Goal: Transaction & Acquisition: Purchase product/service

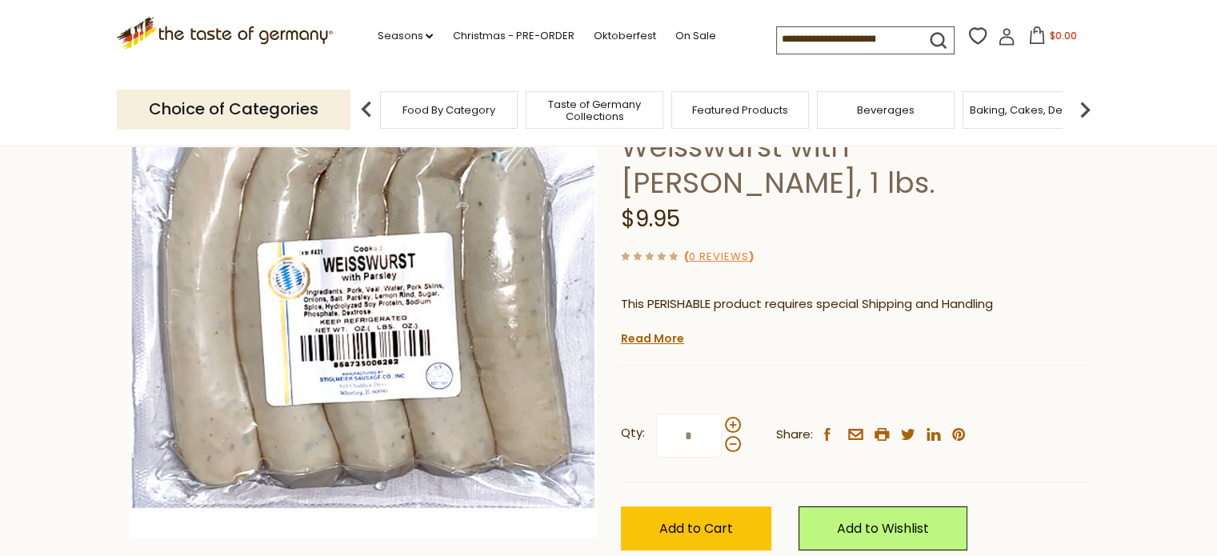
scroll to position [240, 0]
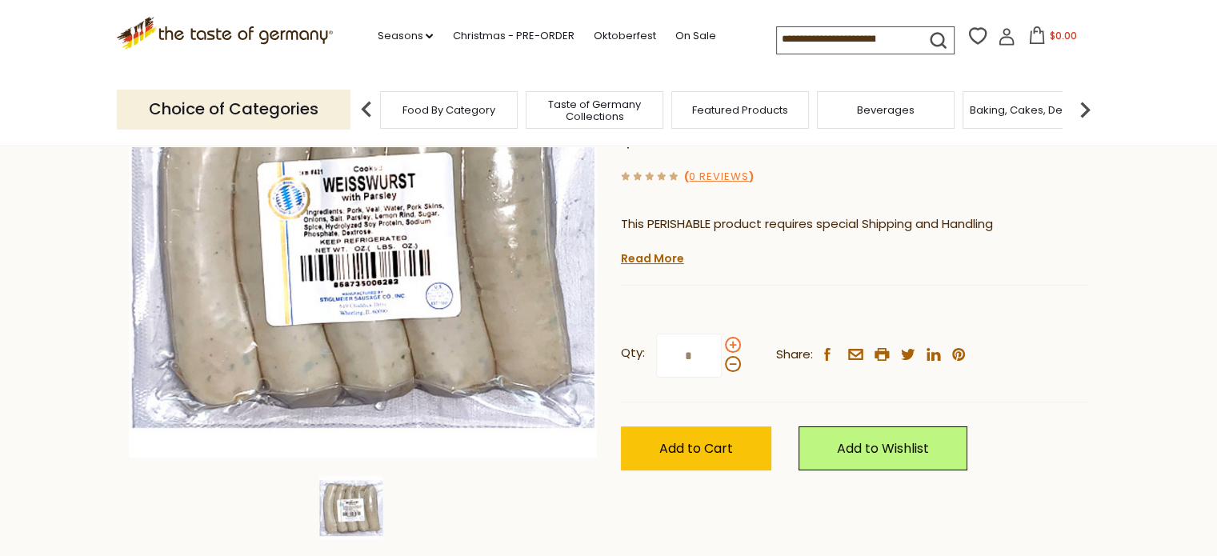
click at [733, 337] on span at bounding box center [733, 345] width 16 height 16
click at [722, 334] on input "*" at bounding box center [689, 356] width 66 height 44
click at [733, 337] on span at bounding box center [733, 345] width 16 height 16
click at [722, 334] on input "*" at bounding box center [689, 356] width 66 height 44
click at [732, 356] on span at bounding box center [733, 364] width 16 height 16
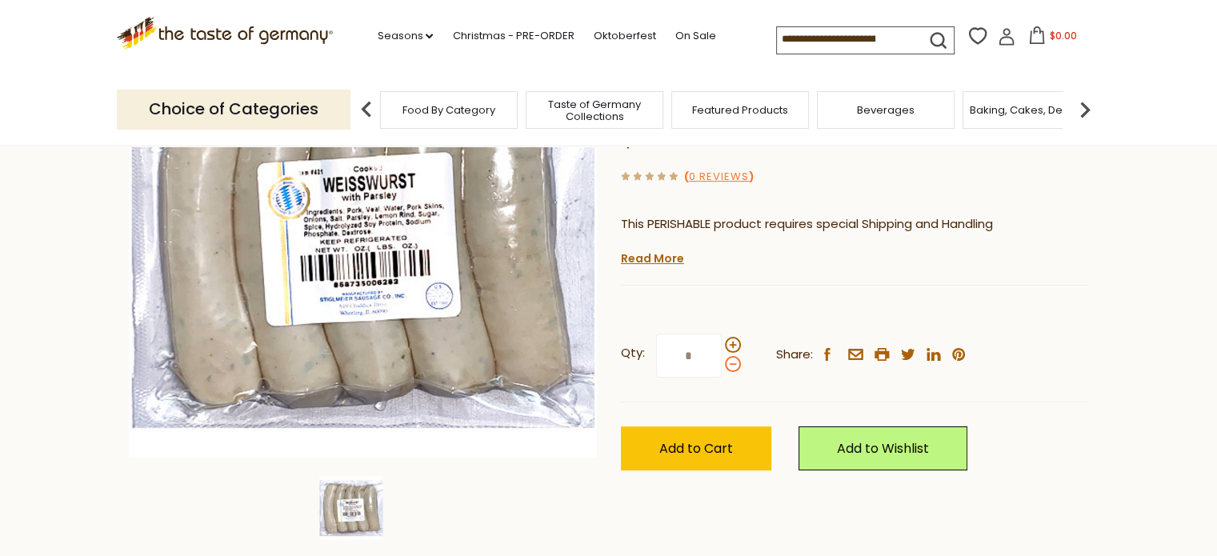
click at [722, 334] on input "*" at bounding box center [689, 356] width 66 height 44
type input "*"
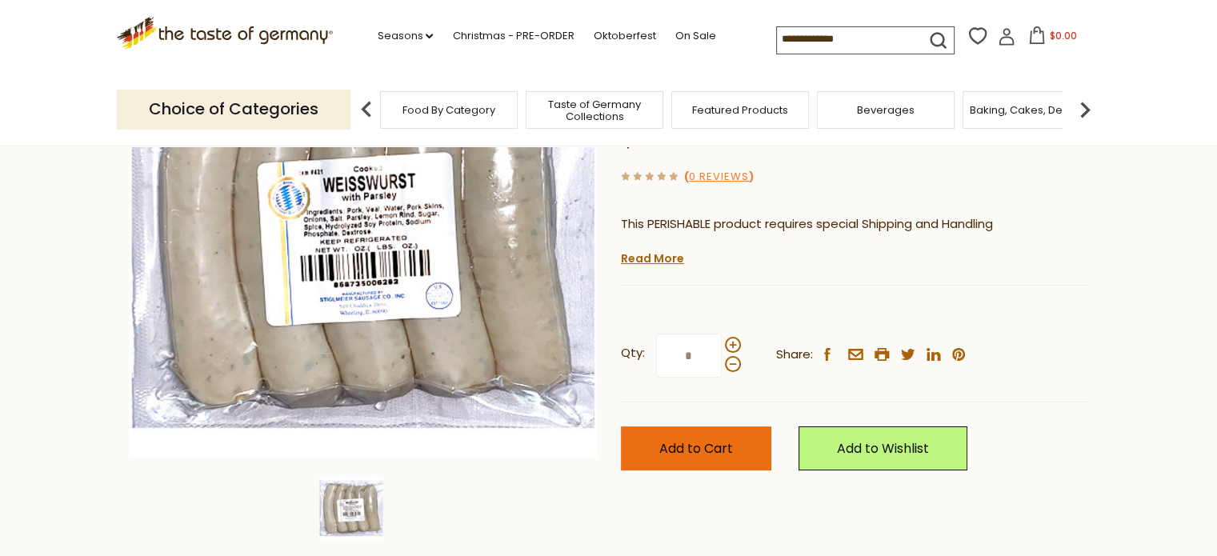
click at [716, 439] on span "Add to Cart" at bounding box center [697, 448] width 74 height 18
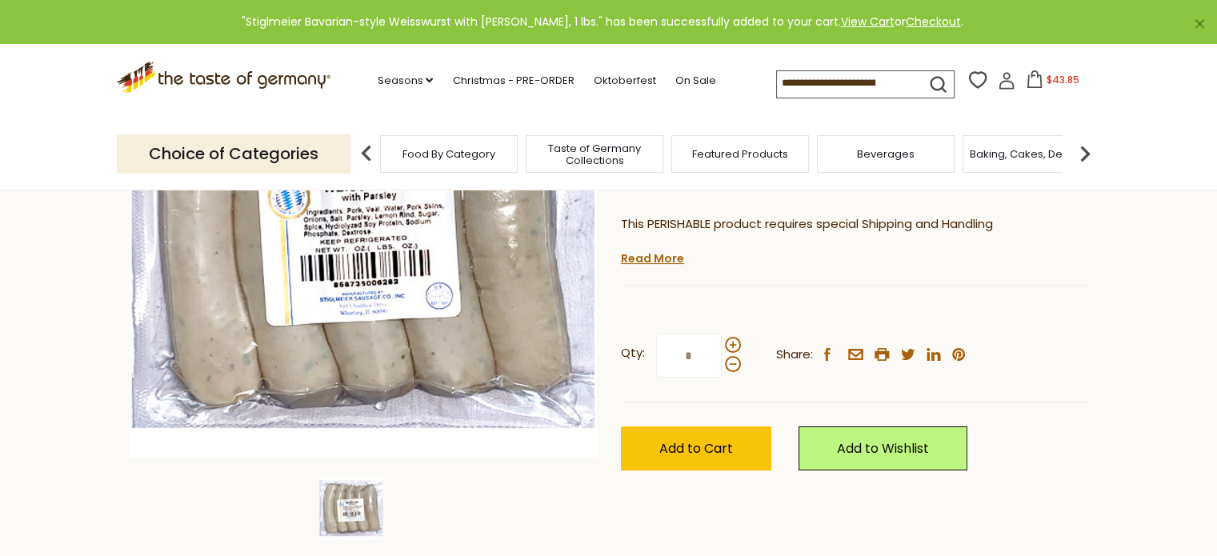
click at [813, 81] on input at bounding box center [844, 82] width 135 height 22
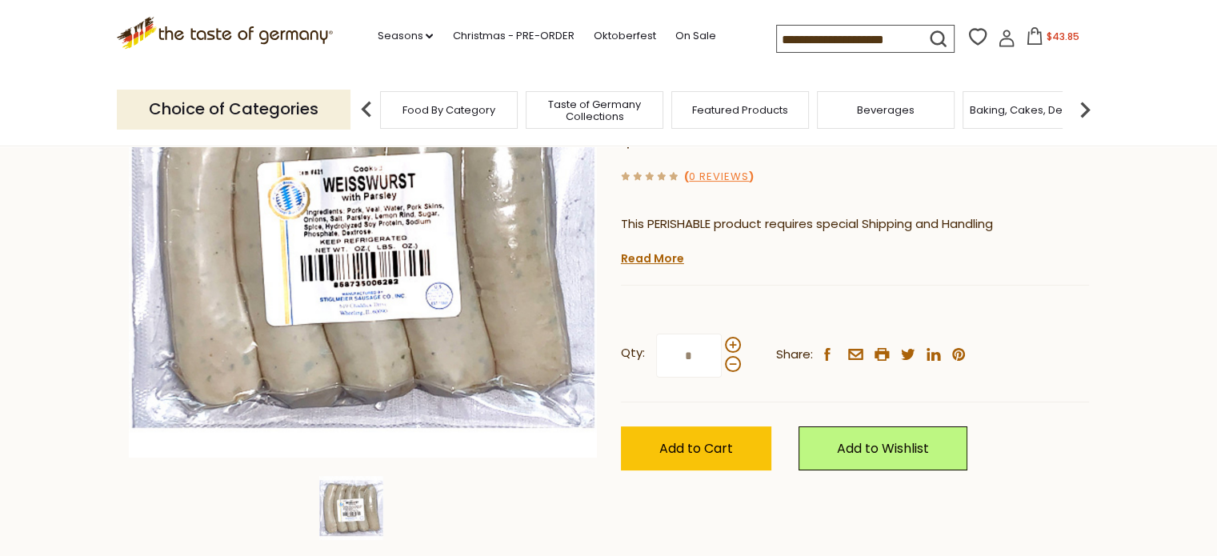
type input "**********"
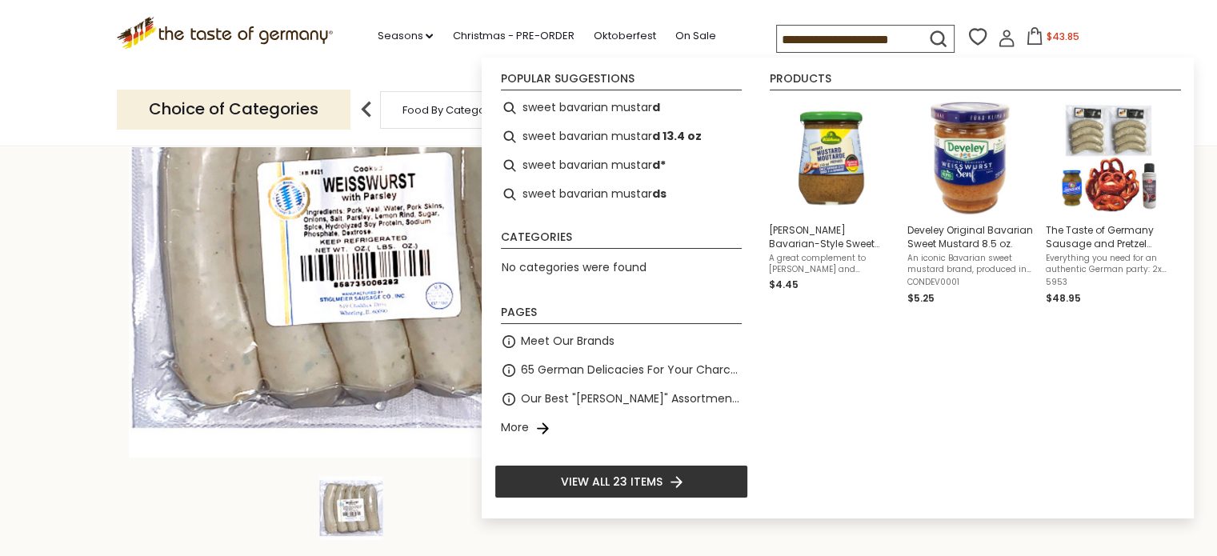
scroll to position [0, 35]
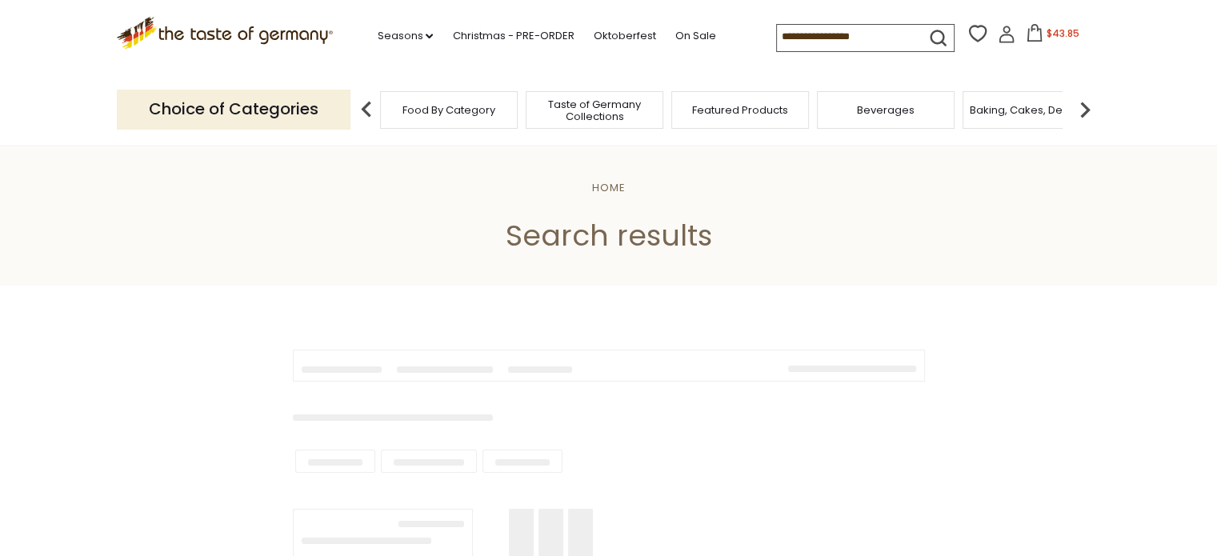
type input "**********"
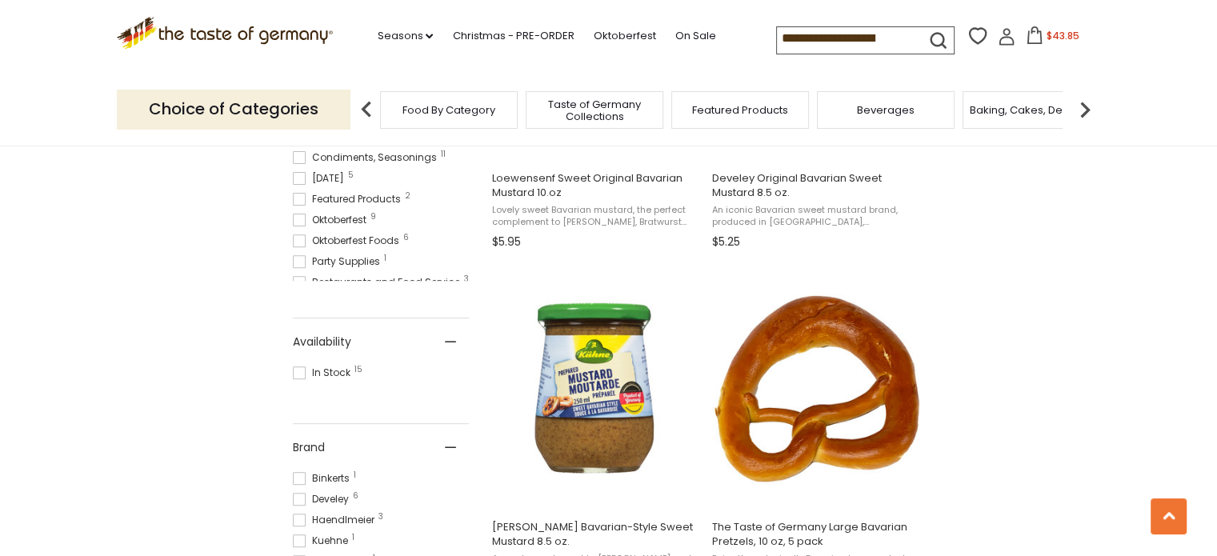
scroll to position [320, 0]
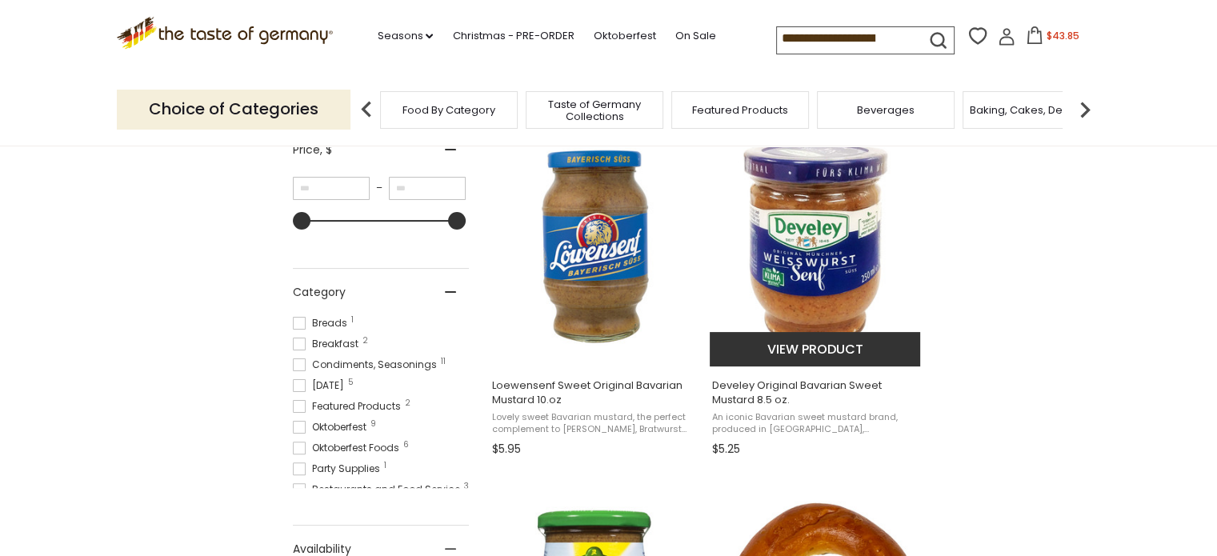
click at [816, 341] on button "View product" at bounding box center [815, 349] width 211 height 34
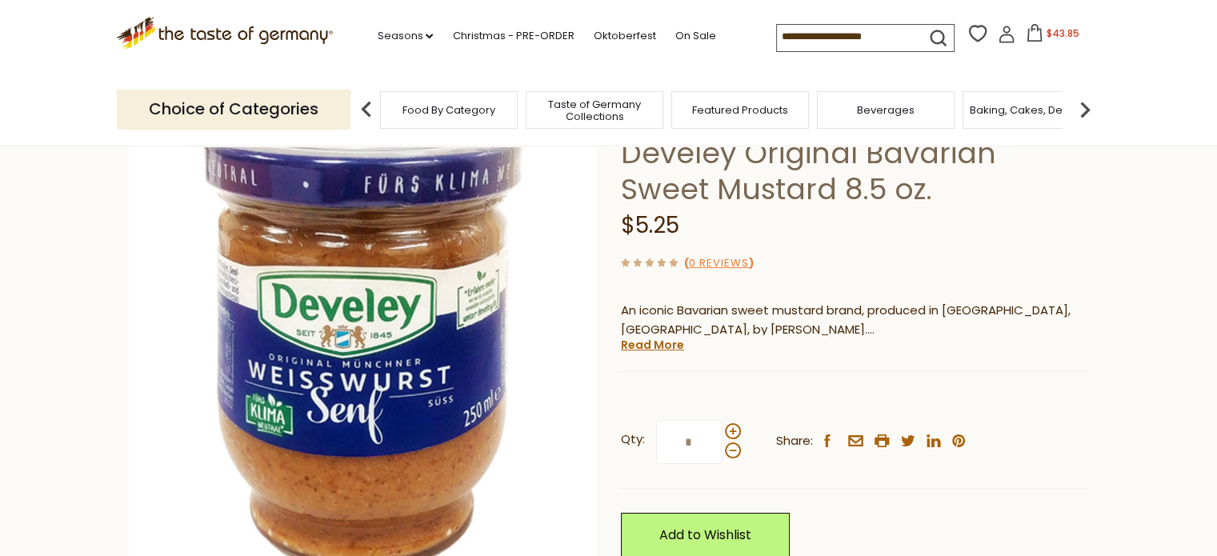
scroll to position [160, 0]
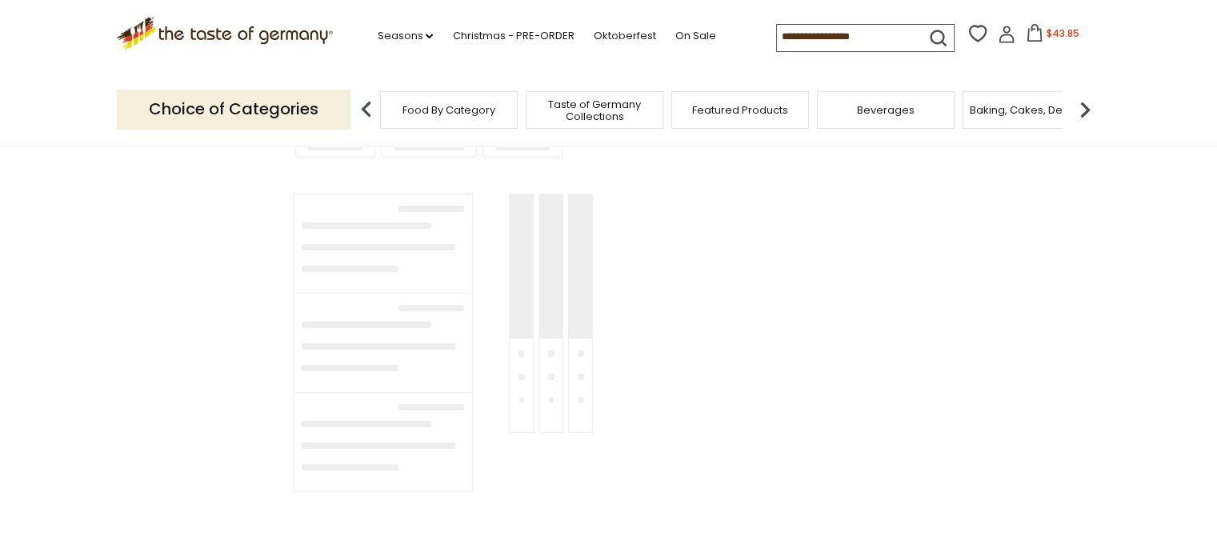
type input "**********"
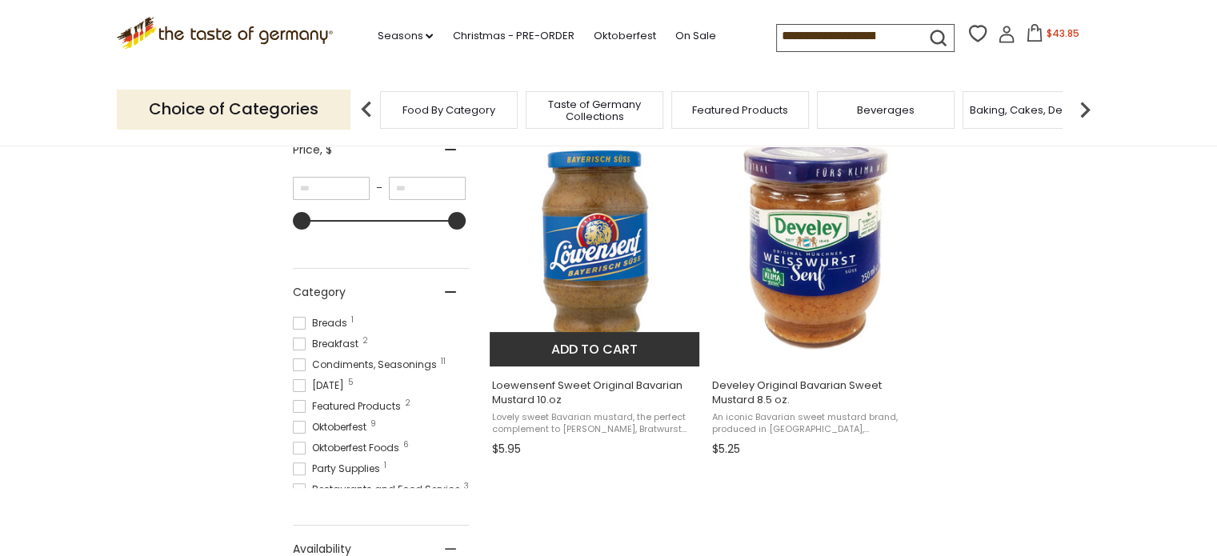
click at [547, 237] on img "Loewensenf Sweet Original Bavarian Mustard 10.oz" at bounding box center [596, 246] width 212 height 212
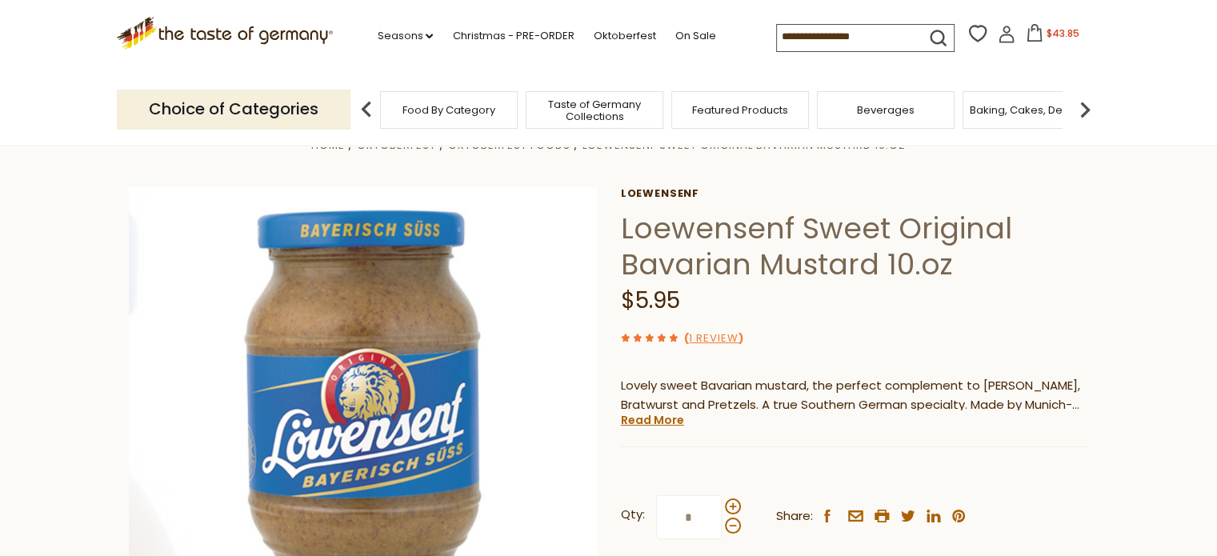
scroll to position [240, 0]
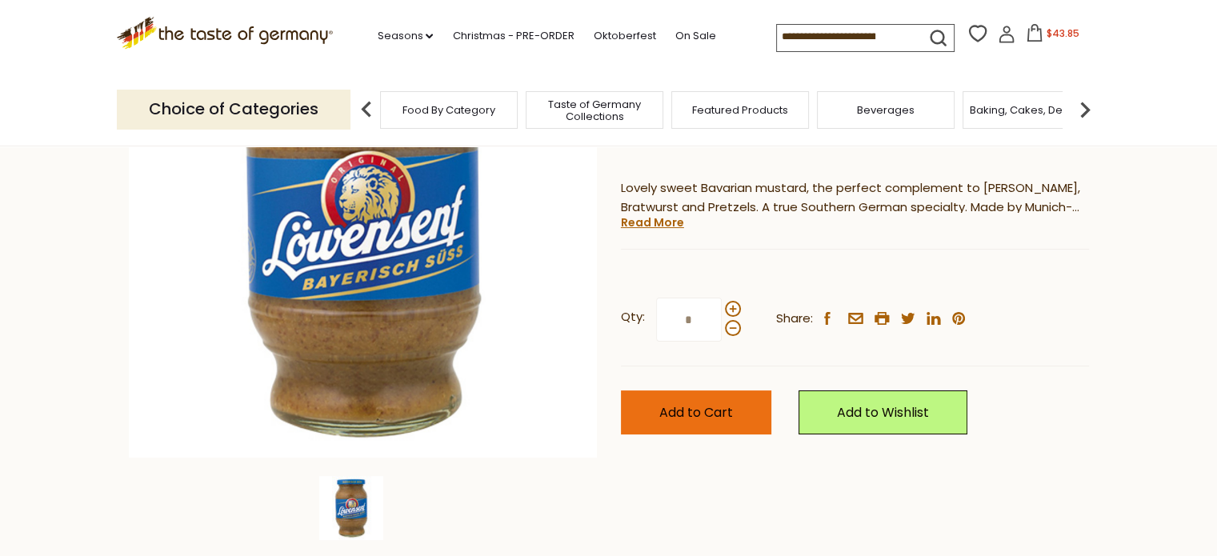
click at [709, 408] on span "Add to Cart" at bounding box center [697, 412] width 74 height 18
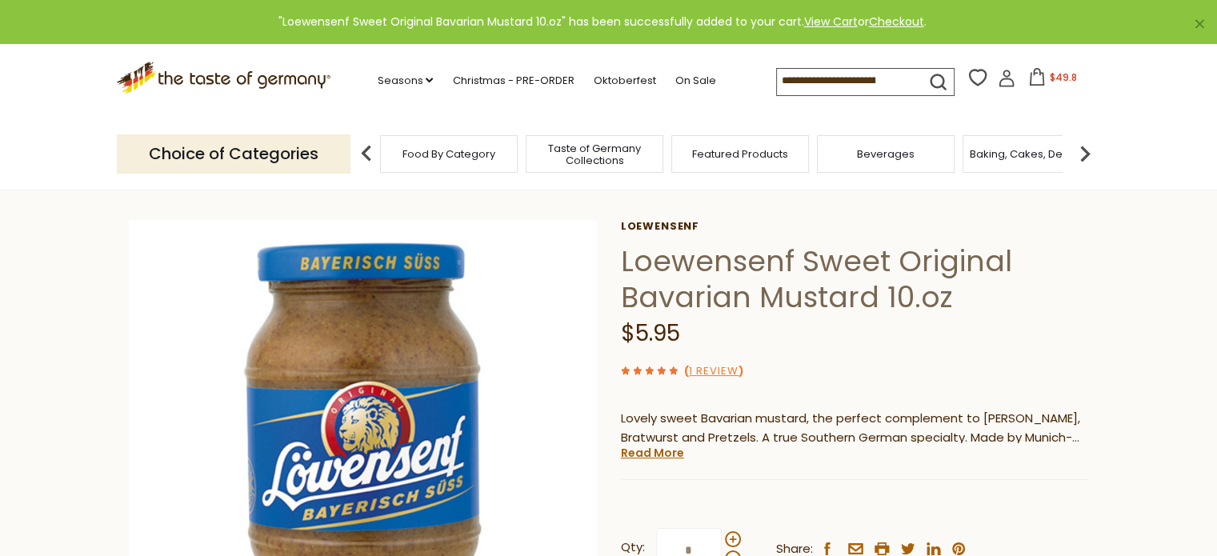
scroll to position [0, 0]
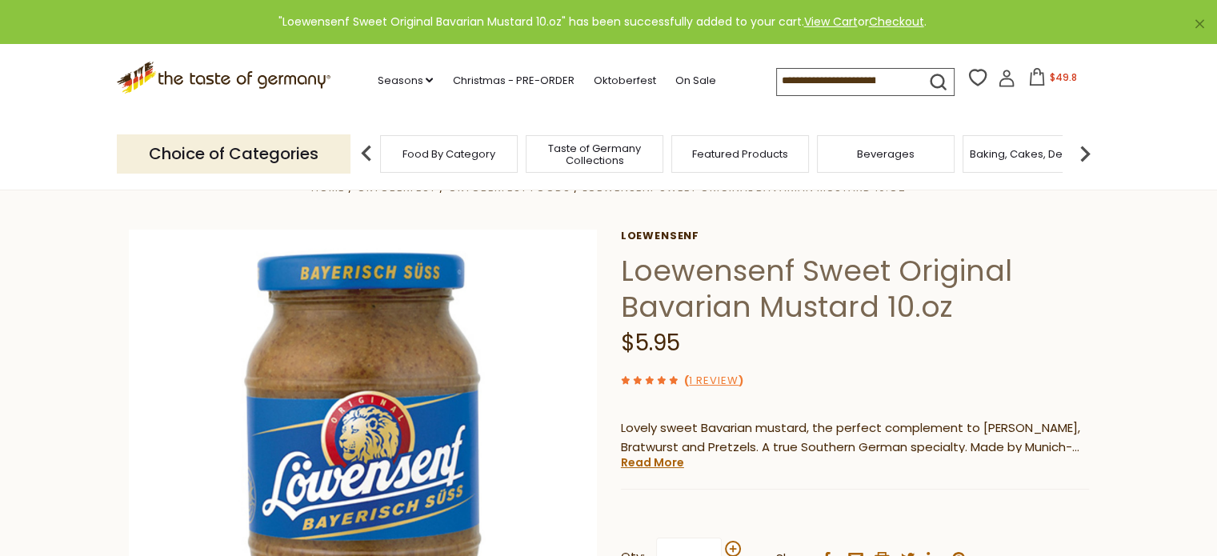
click at [1050, 73] on span "$49.8" at bounding box center [1062, 77] width 27 height 14
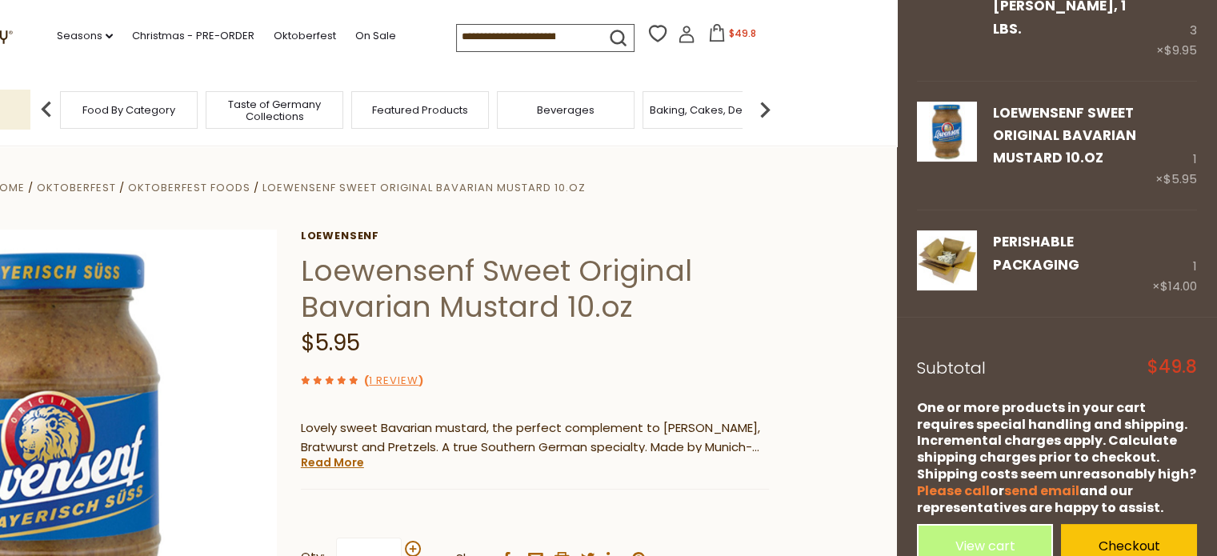
scroll to position [184, 0]
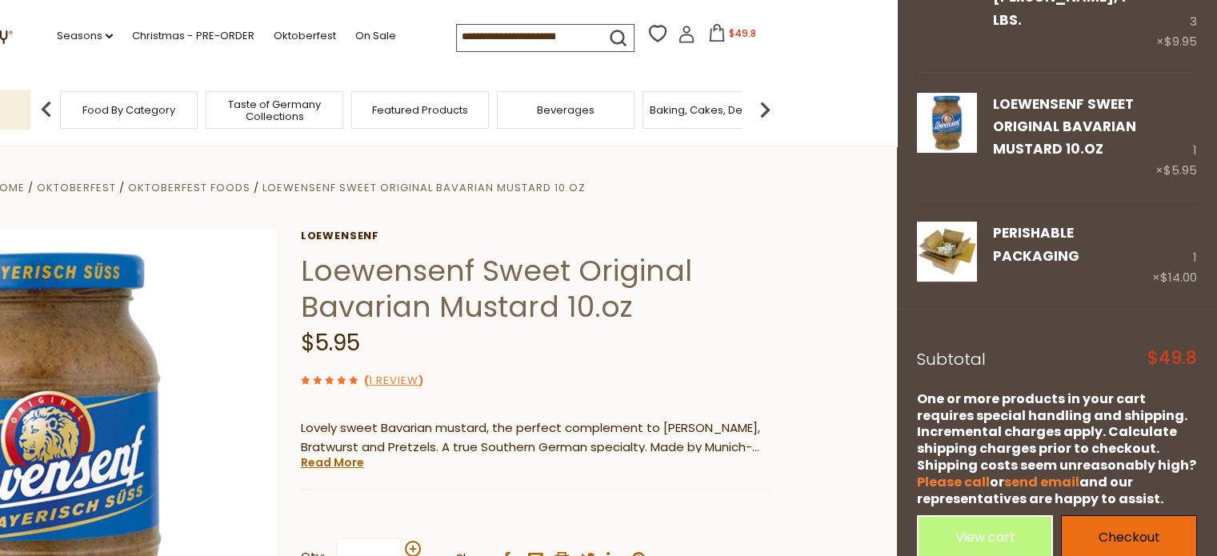
click at [1144, 515] on link "Checkout" at bounding box center [1129, 537] width 136 height 44
